Goal: Information Seeking & Learning: Learn about a topic

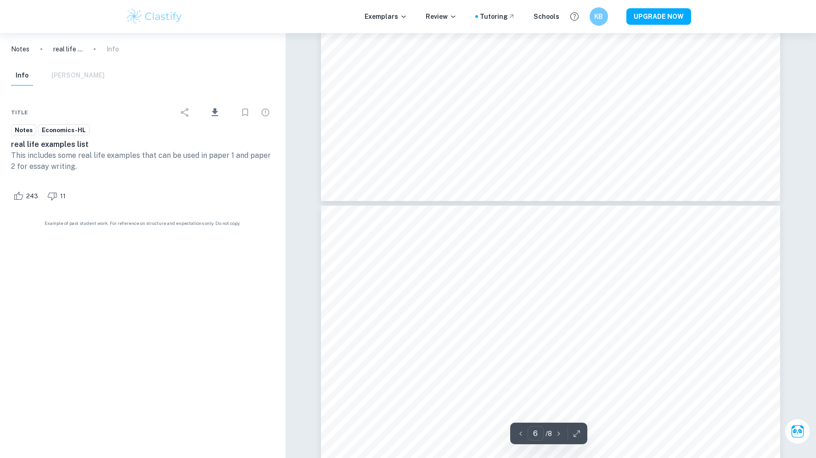
type input "5"
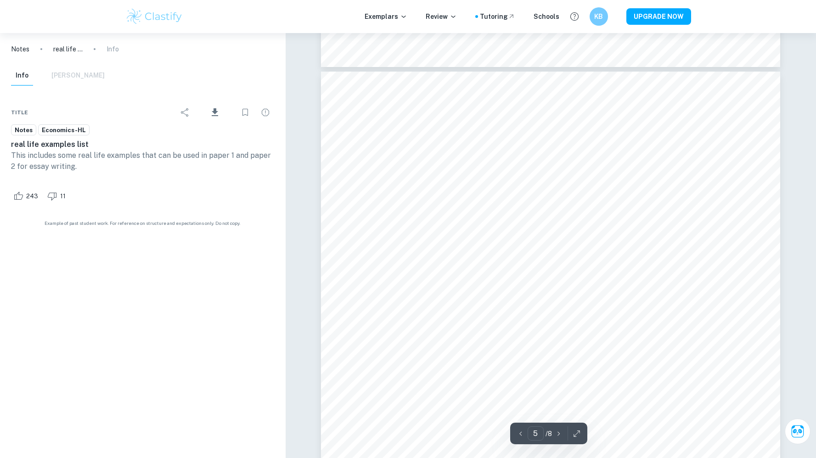
scroll to position [2508, 0]
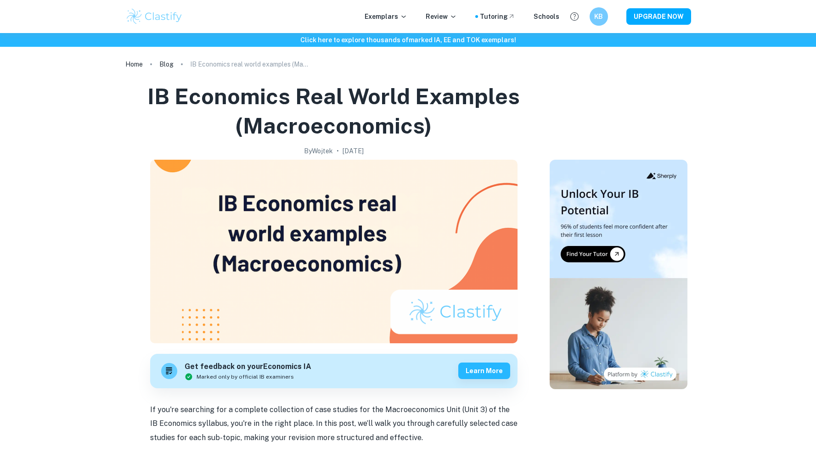
click at [345, 244] on img at bounding box center [333, 252] width 367 height 184
click at [390, 243] on img at bounding box center [333, 252] width 367 height 184
click at [393, 251] on img at bounding box center [333, 252] width 367 height 184
click at [394, 251] on img at bounding box center [333, 252] width 367 height 184
click at [170, 63] on link "Blog" at bounding box center [166, 64] width 14 height 13
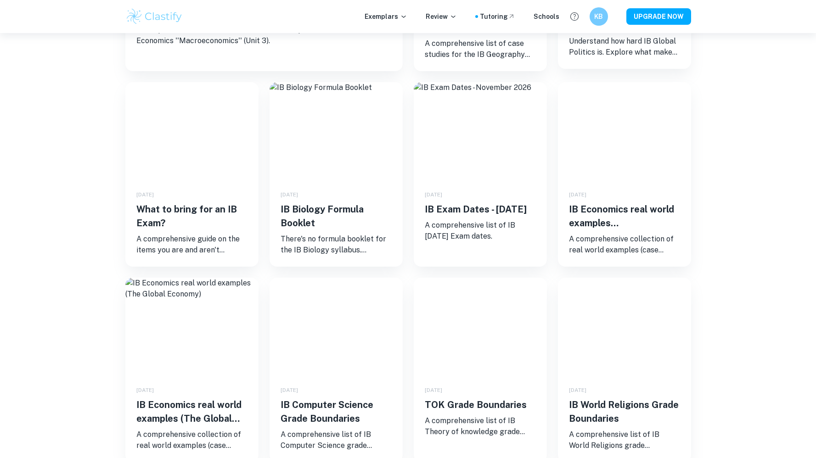
scroll to position [294, 0]
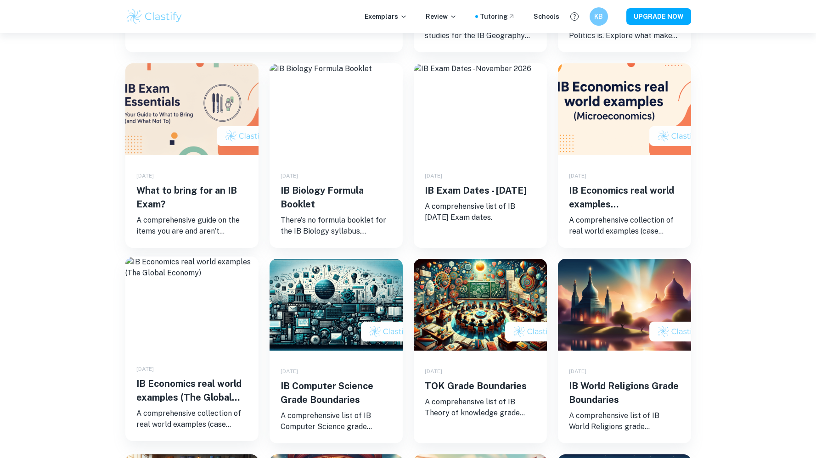
click at [159, 328] on img at bounding box center [191, 303] width 133 height 92
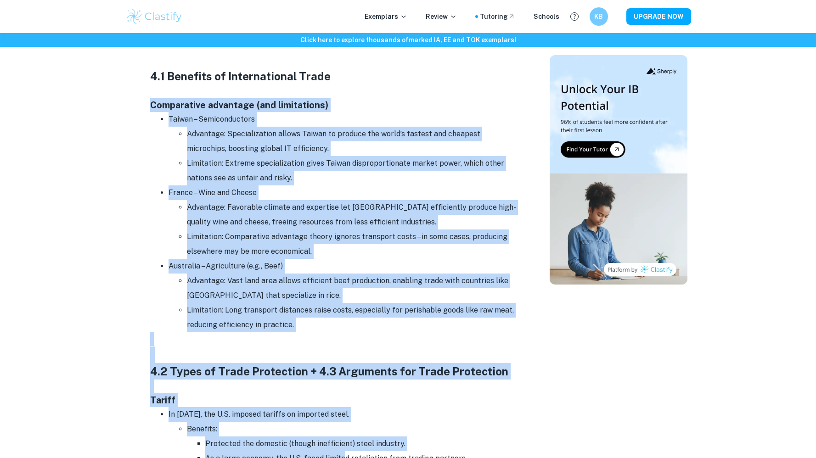
scroll to position [644, 0]
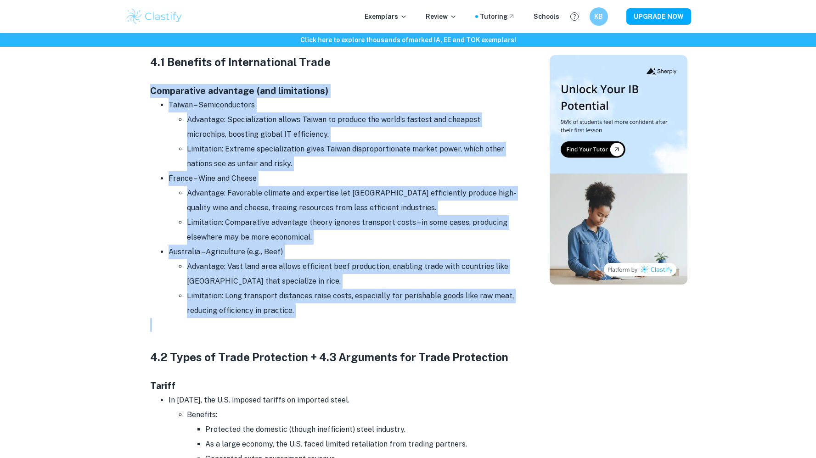
drag, startPoint x: 146, startPoint y: 193, endPoint x: 342, endPoint y: 322, distance: 234.8
copy div "Comparative advantage (and limitations) Taiwan – Semiconductors Advantage: Spec…"
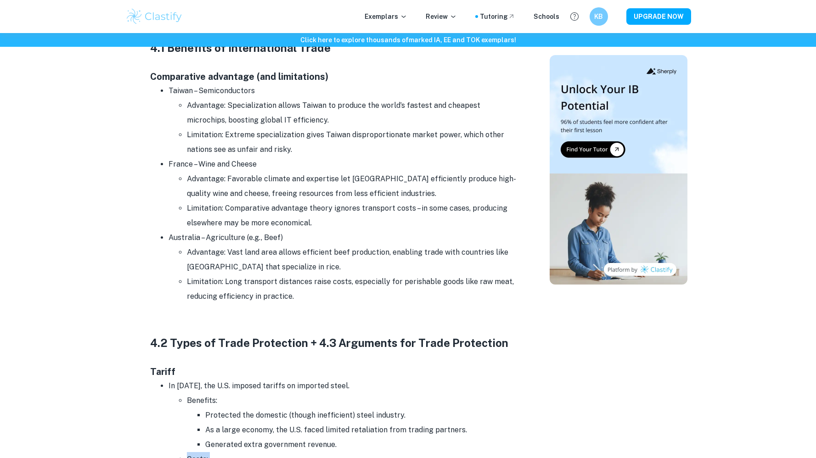
scroll to position [677, 0]
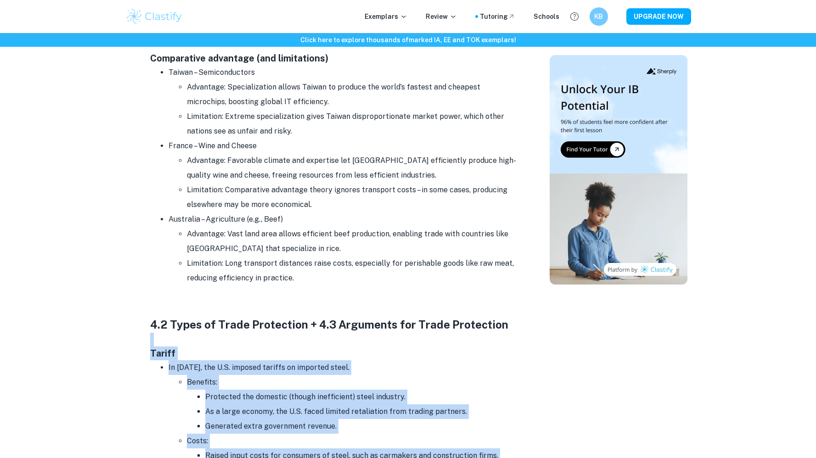
drag, startPoint x: 477, startPoint y: 231, endPoint x: 143, endPoint y: 338, distance: 351.2
copy div "Tariff In 2018, the U.S. imposed tariffs on imported steel. Benefits: Protected…"
